Goal: Information Seeking & Learning: Check status

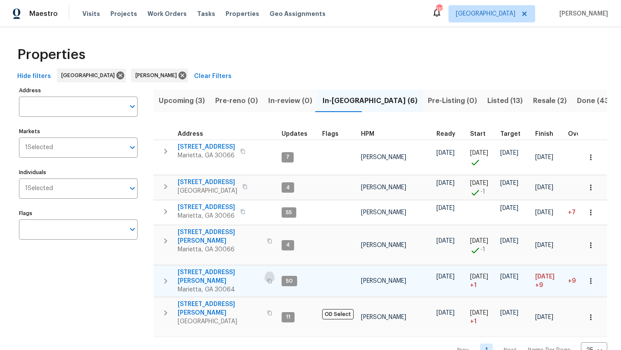
click at [267, 278] on icon "button" at bounding box center [269, 280] width 5 height 5
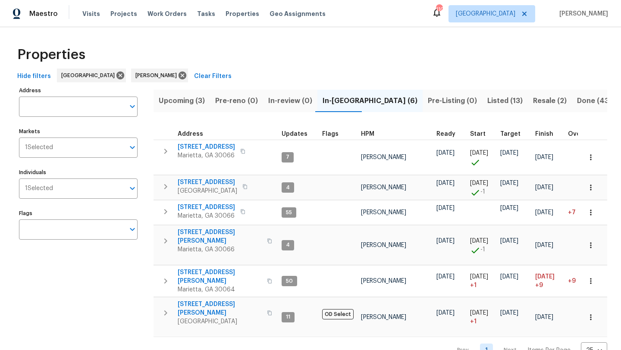
click at [189, 99] on span "Upcoming (3)" at bounding box center [182, 101] width 46 height 12
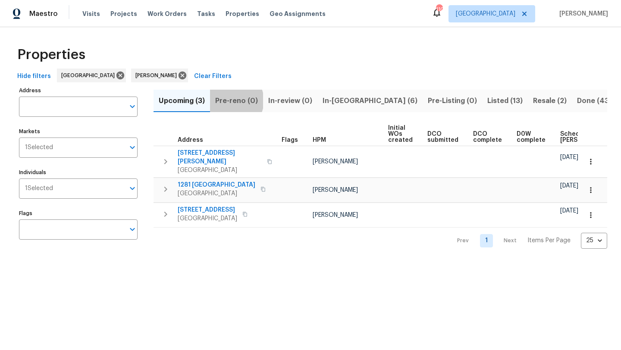
click at [230, 100] on span "Pre-reno (0)" at bounding box center [236, 101] width 43 height 12
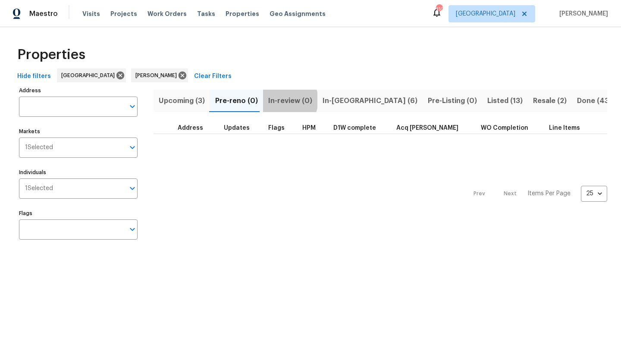
click at [279, 100] on span "In-review (0)" at bounding box center [290, 101] width 44 height 12
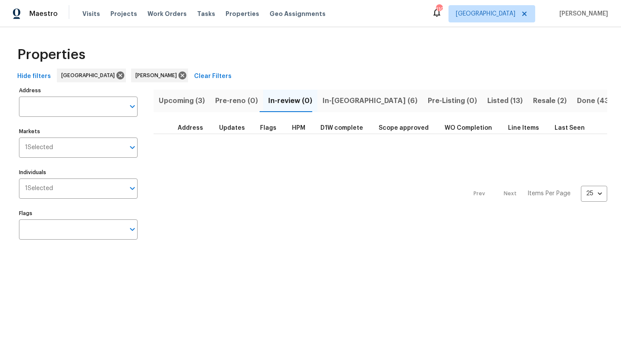
click at [340, 102] on span "In-reno (6)" at bounding box center [369, 101] width 95 height 12
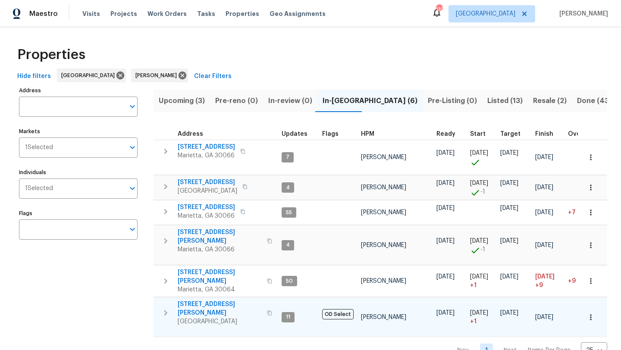
click at [195, 300] on span "314 Jackson St" at bounding box center [220, 308] width 84 height 17
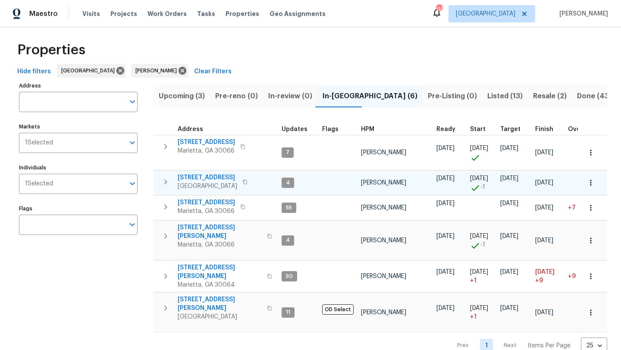
scroll to position [6, 0]
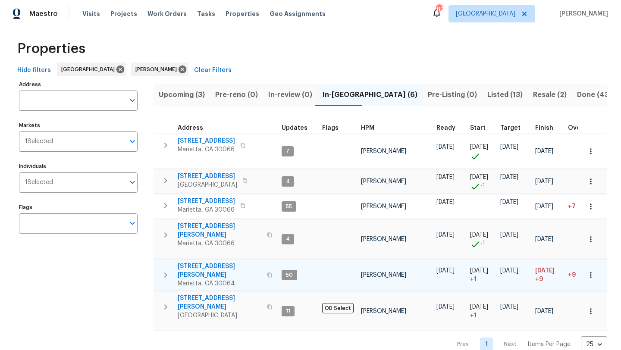
click at [213, 262] on span "3526 W Hampton Dr NW" at bounding box center [220, 270] width 84 height 17
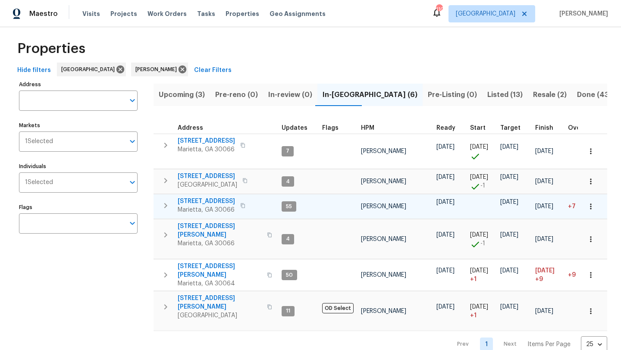
click at [205, 203] on span "692 Suholden Cir" at bounding box center [206, 201] width 57 height 9
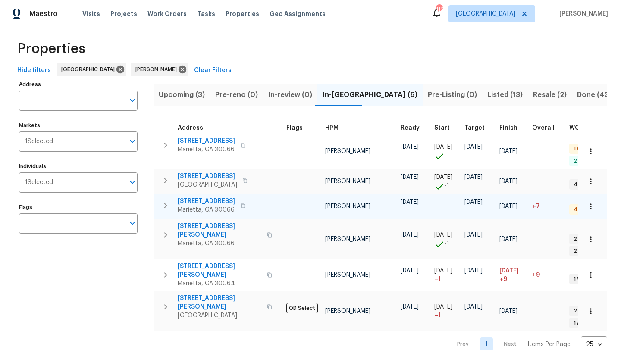
scroll to position [0, 27]
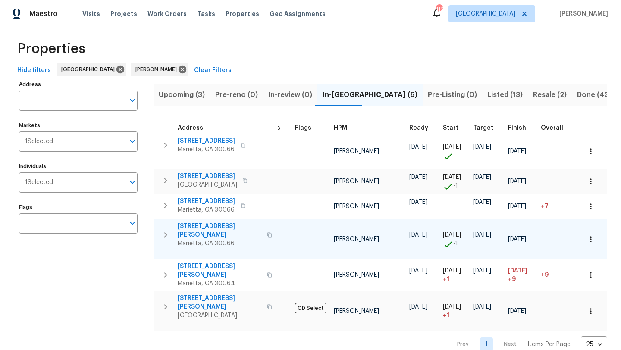
click at [197, 228] on span "4108 Christacy Way" at bounding box center [220, 230] width 84 height 17
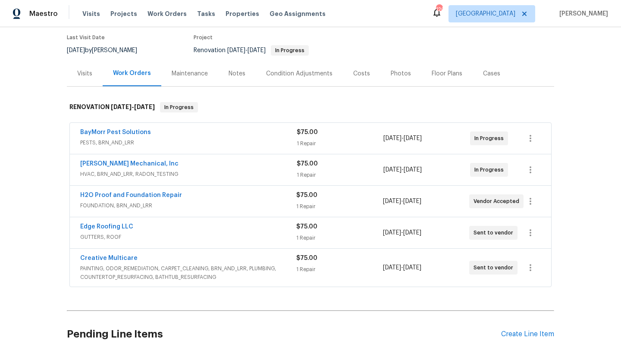
scroll to position [141, 0]
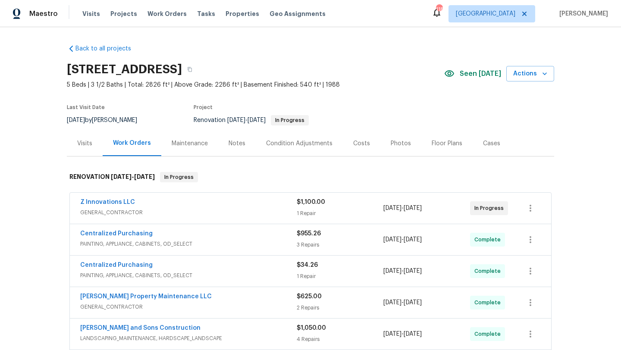
click at [231, 142] on div "Notes" at bounding box center [236, 143] width 17 height 9
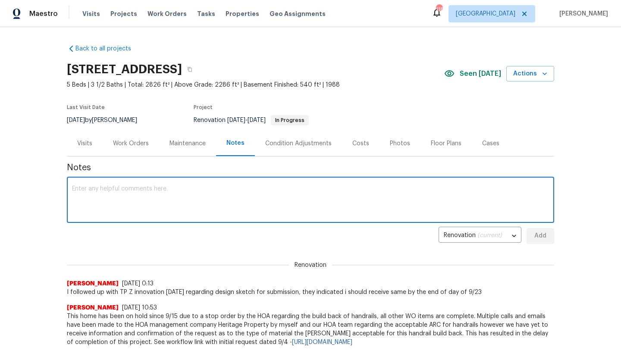
click at [186, 187] on textarea at bounding box center [310, 201] width 477 height 30
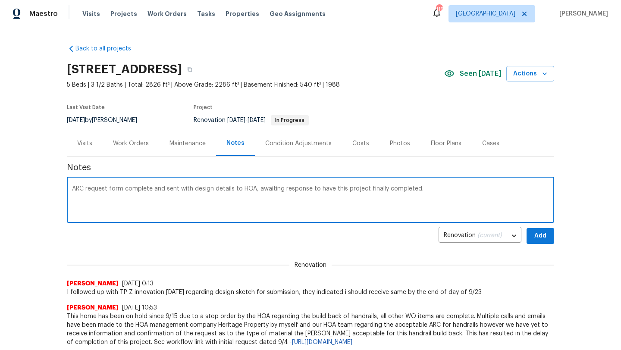
click at [316, 191] on textarea "ARC request form complete and sent with design details to HOA, awaiting respons…" at bounding box center [310, 201] width 477 height 30
click at [178, 188] on textarea "ARC request form complete and sent with design details to HOA, awaiting respons…" at bounding box center [310, 201] width 477 height 30
click at [528, 189] on textarea "ARC request form complete and sent via email with design details to HOA, awaiti…" at bounding box center [310, 201] width 477 height 30
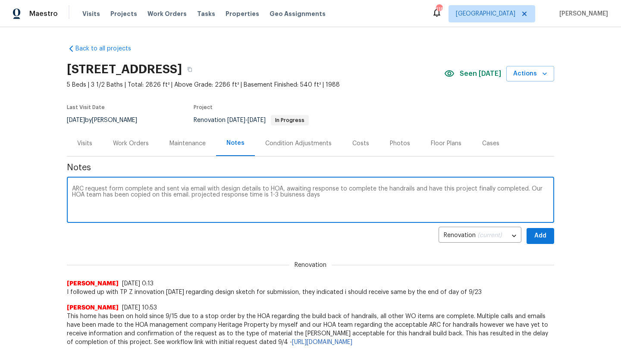
click at [272, 197] on textarea "ARC request form complete and sent via email with design details to HOA, awaiti…" at bounding box center [310, 201] width 477 height 30
click at [305, 200] on textarea "ARC request form complete and sent via email with design details to HOA, awaiti…" at bounding box center [310, 201] width 477 height 30
click at [279, 197] on textarea "ARC request form complete and sent via email with design details to HOA, awaiti…" at bounding box center [310, 201] width 477 height 30
click at [265, 196] on textarea "ARC request form complete and sent via email with design details to HOA, awaiti…" at bounding box center [310, 201] width 477 height 30
click at [268, 196] on textarea "ARC request form complete and sent via email with design details to HOA, awaiti…" at bounding box center [310, 201] width 477 height 30
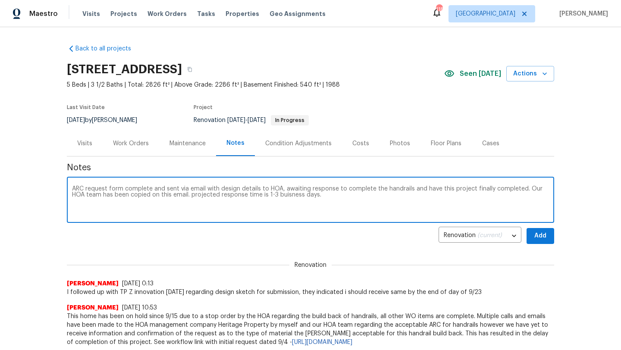
click at [272, 196] on textarea "ARC request form complete and sent via email with design details to HOA, awaiti…" at bounding box center [310, 201] width 477 height 30
click at [319, 203] on textarea "ARC request form complete and sent via email with design details to HOA, awaiti…" at bounding box center [310, 201] width 477 height 30
click at [275, 198] on textarea "ARC request form complete and sent via email with design details to HOA, awaiti…" at bounding box center [310, 201] width 477 height 30
click at [274, 197] on textarea "ARC request form complete and sent via email with design details to HOA, awaiti…" at bounding box center [310, 201] width 477 height 30
click at [269, 196] on textarea "ARC request form complete and sent via email with design details to HOA, awaiti…" at bounding box center [310, 201] width 477 height 30
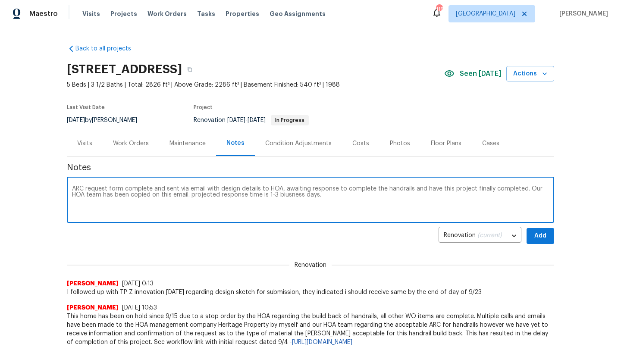
click at [286, 197] on textarea "ARC request form complete and sent via email with design details to HOA, awaiti…" at bounding box center [310, 201] width 477 height 30
click at [312, 198] on textarea "ARC request form complete and sent via email with design details to HOA, awaiti…" at bounding box center [310, 201] width 477 height 30
click at [180, 194] on textarea "ARC request form complete and sent via email with design details to HOA, awaiti…" at bounding box center [310, 201] width 477 height 30
type textarea "ARC request form complete and sent via email with design details to HOA, awaiti…"
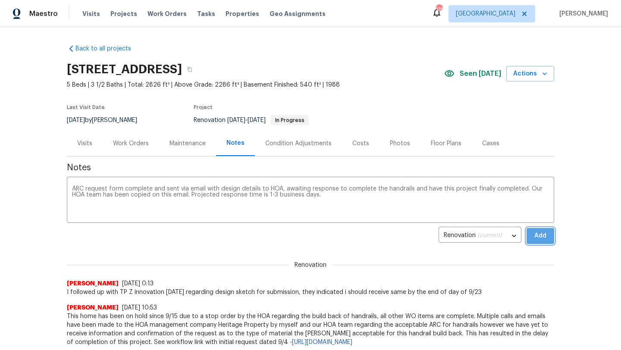
click at [536, 237] on span "Add" at bounding box center [540, 236] width 14 height 11
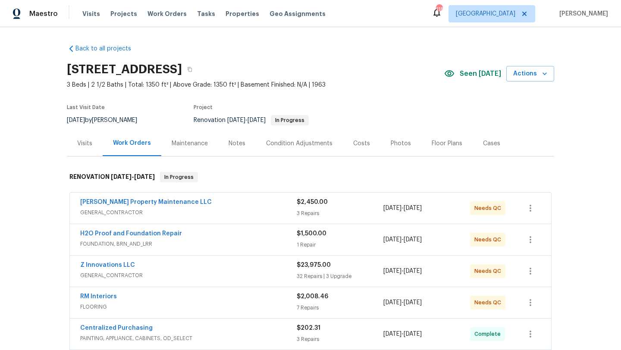
click at [228, 143] on div "Notes" at bounding box center [236, 143] width 17 height 9
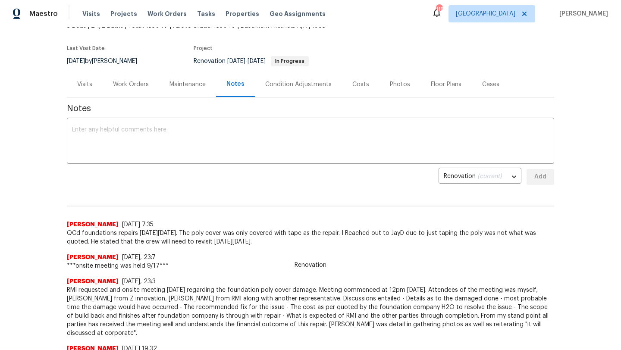
scroll to position [61, 0]
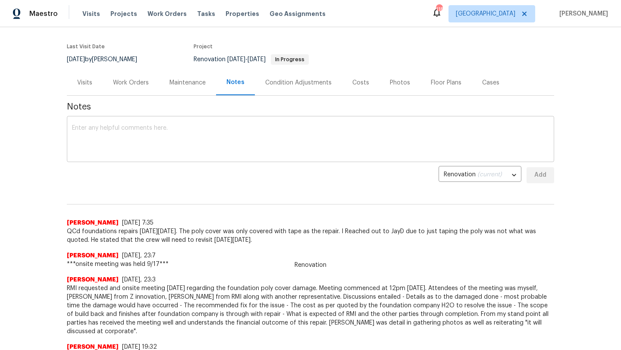
click at [177, 137] on textarea at bounding box center [310, 140] width 477 height 30
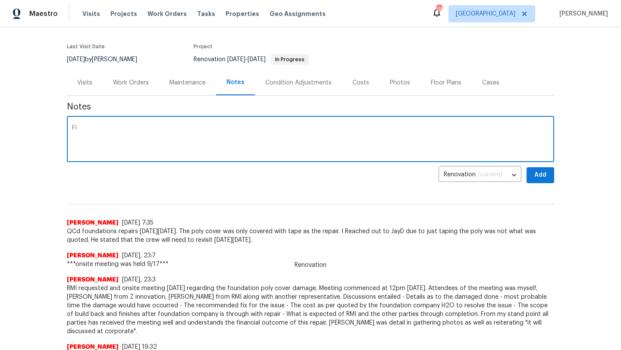
type textarea "F"
type textarea "Poly fix complete and flooring schedule to be reinstalled 9/24. Home should be …"
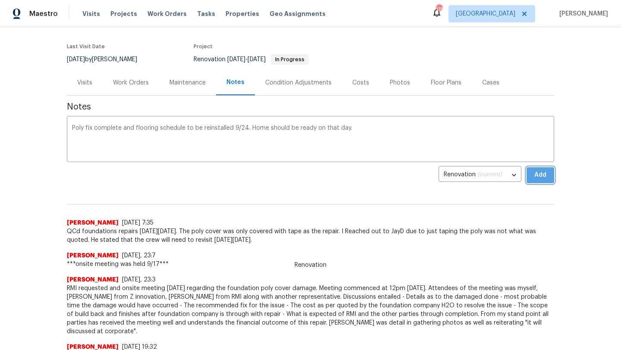
click at [539, 178] on span "Add" at bounding box center [540, 175] width 14 height 11
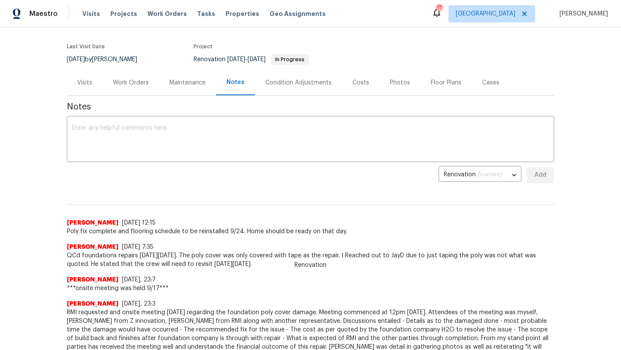
click at [129, 86] on div "Work Orders" at bounding box center [131, 82] width 36 height 9
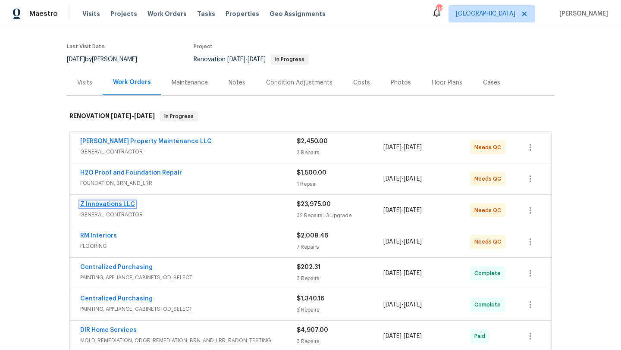
click at [119, 205] on link "Z Innovations LLC" at bounding box center [107, 204] width 55 height 6
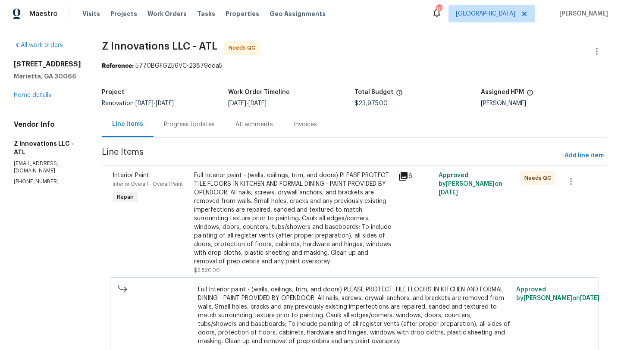
click at [42, 90] on div "692 Suholden Cir Marietta, GA 30066 Home details" at bounding box center [47, 80] width 67 height 40
click at [43, 94] on link "Home details" at bounding box center [32, 95] width 37 height 6
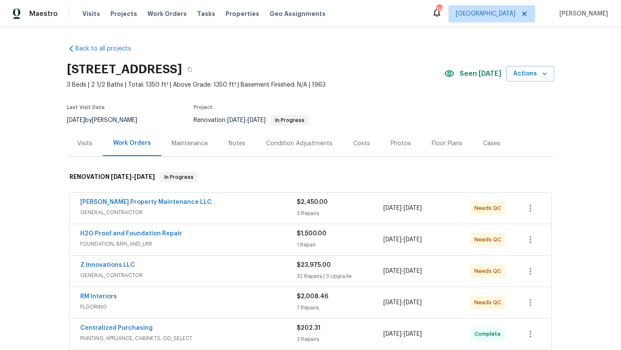
click at [154, 205] on span "Glen Property Maintenance LLC" at bounding box center [145, 202] width 131 height 9
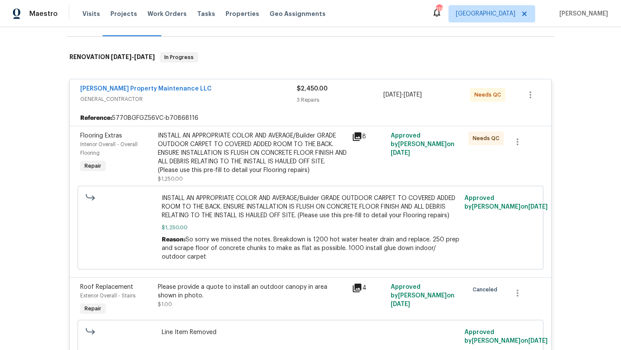
scroll to position [116, 0]
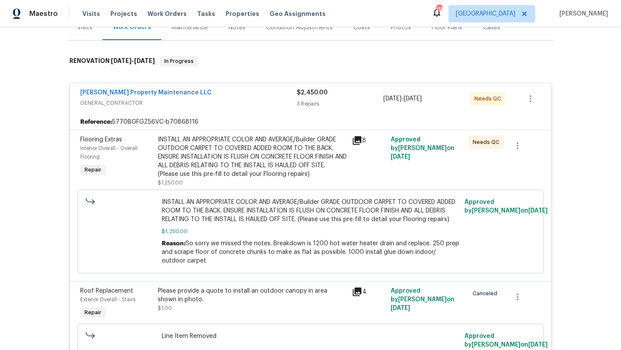
click at [115, 140] on span "Flooring Extras" at bounding box center [101, 140] width 42 height 6
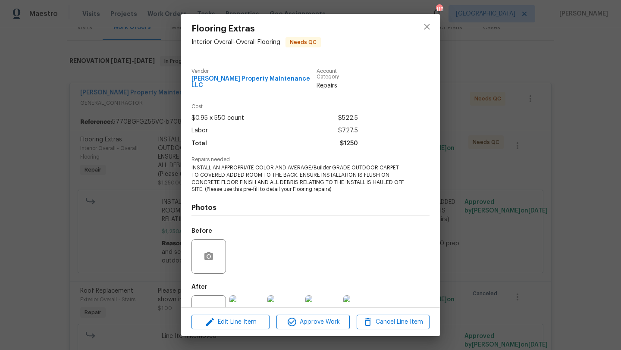
scroll to position [26, 0]
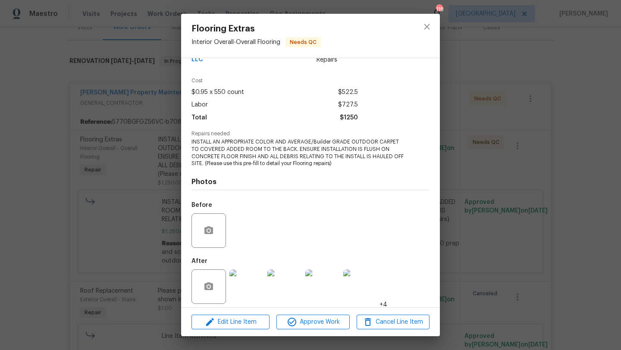
click at [247, 270] on img at bounding box center [246, 286] width 34 height 34
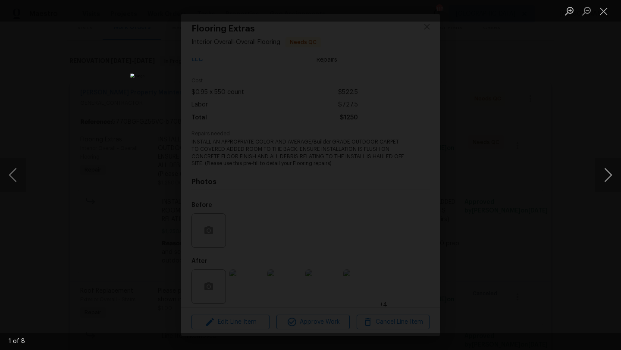
click at [611, 170] on button "Next image" at bounding box center [608, 175] width 26 height 34
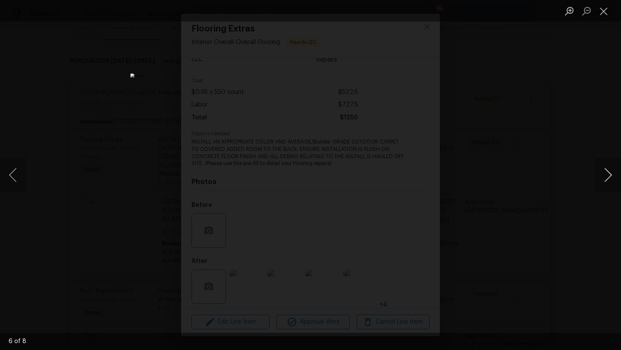
click at [611, 170] on button "Next image" at bounding box center [608, 175] width 26 height 34
click at [605, 14] on button "Close lightbox" at bounding box center [603, 10] width 17 height 15
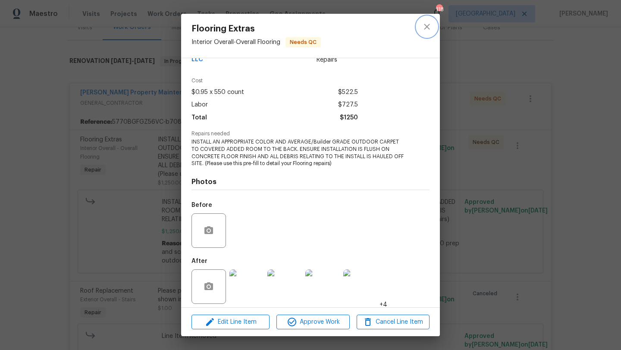
click at [425, 29] on icon "close" at bounding box center [426, 27] width 10 height 10
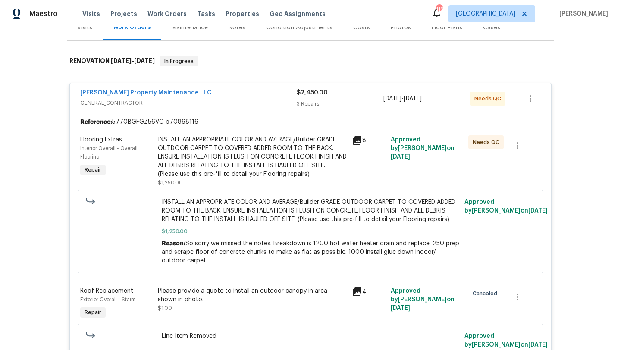
click at [41, 88] on div "Back to all projects 692 Suholden Cir, Marietta, GA 30066 3 Beds | 2 1/2 Baths …" at bounding box center [310, 188] width 621 height 323
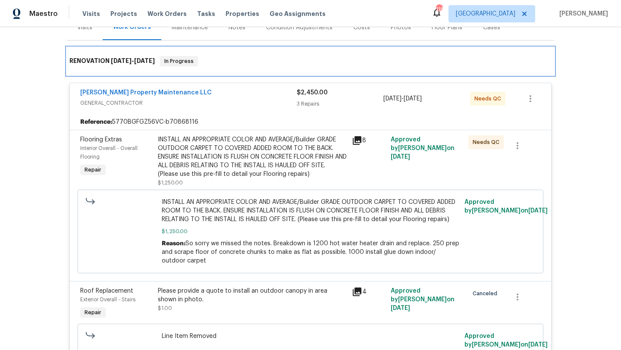
click at [88, 74] on div "RENOVATION 8/4/25 - 9/15/25 In Progress" at bounding box center [310, 61] width 487 height 28
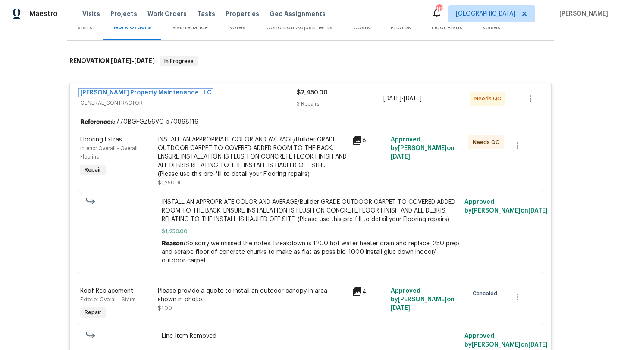
click at [102, 94] on link "[PERSON_NAME] Property Maintenance LLC" at bounding box center [145, 93] width 131 height 6
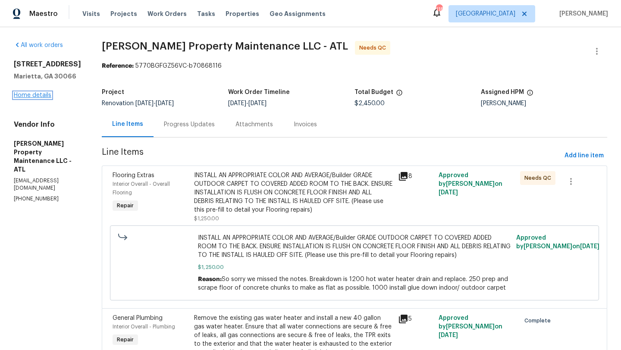
click at [46, 97] on link "Home details" at bounding box center [32, 95] width 37 height 6
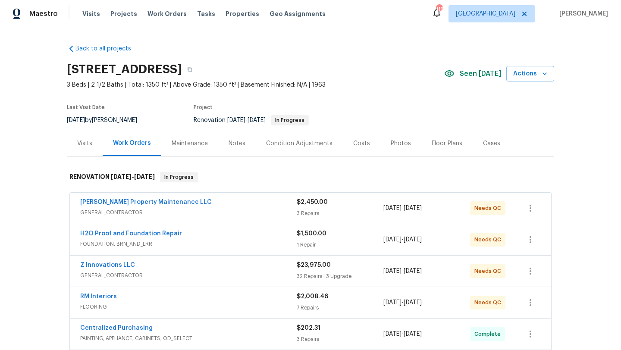
click at [353, 140] on div "Costs" at bounding box center [361, 143] width 17 height 9
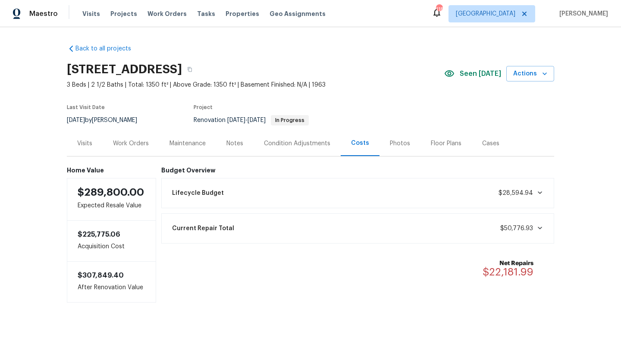
click at [403, 145] on div "Photos" at bounding box center [400, 143] width 20 height 9
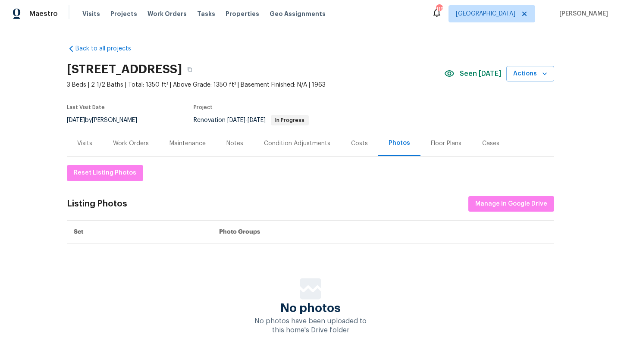
click at [92, 141] on div "Visits" at bounding box center [85, 143] width 36 height 25
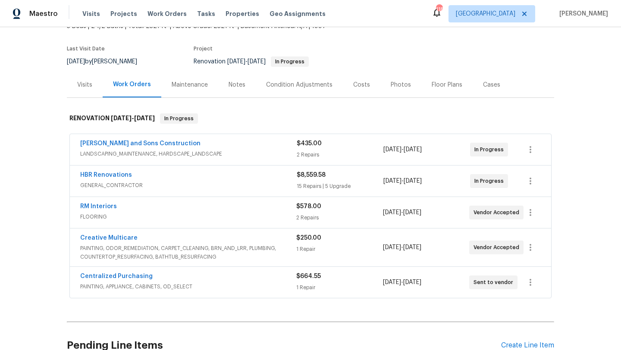
scroll to position [59, 0]
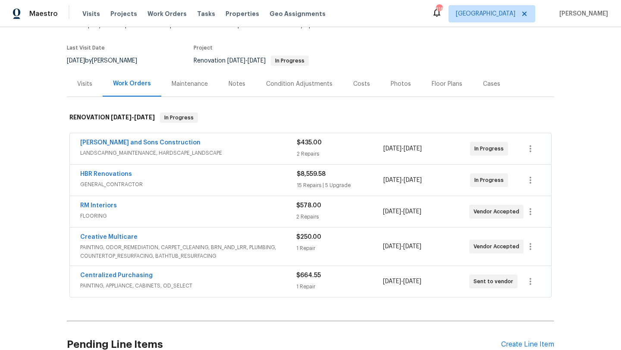
click at [239, 80] on div "Notes" at bounding box center [236, 84] width 17 height 9
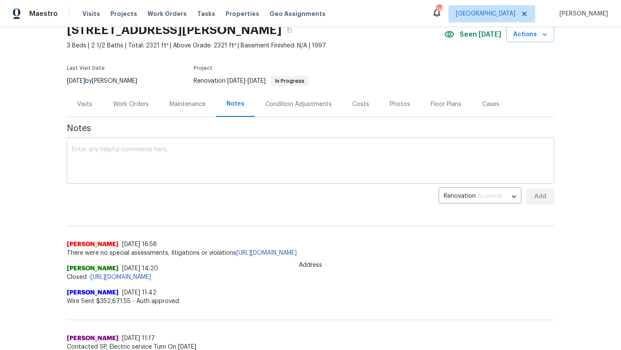
scroll to position [42, 0]
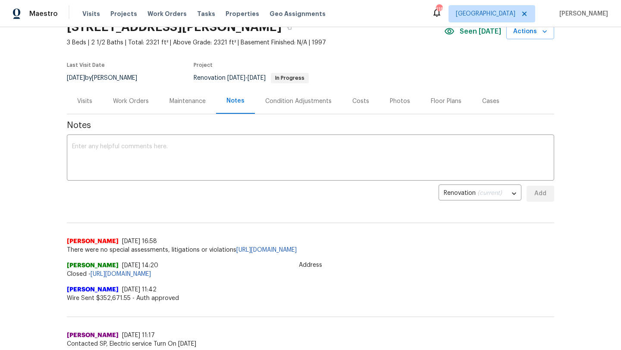
click at [94, 101] on div "Visits" at bounding box center [85, 100] width 36 height 25
